Goal: Find specific page/section: Find specific page/section

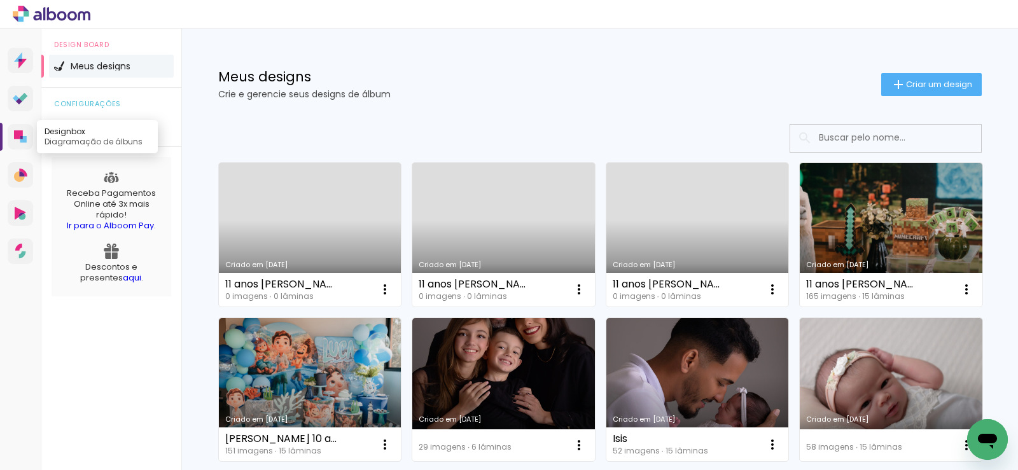
click at [24, 127] on link "Designbox Diagramação de álbuns" at bounding box center [20, 136] width 25 height 25
click at [26, 181] on icon at bounding box center [20, 175] width 13 height 13
